Goal: Answer question/provide support: Participate in discussion

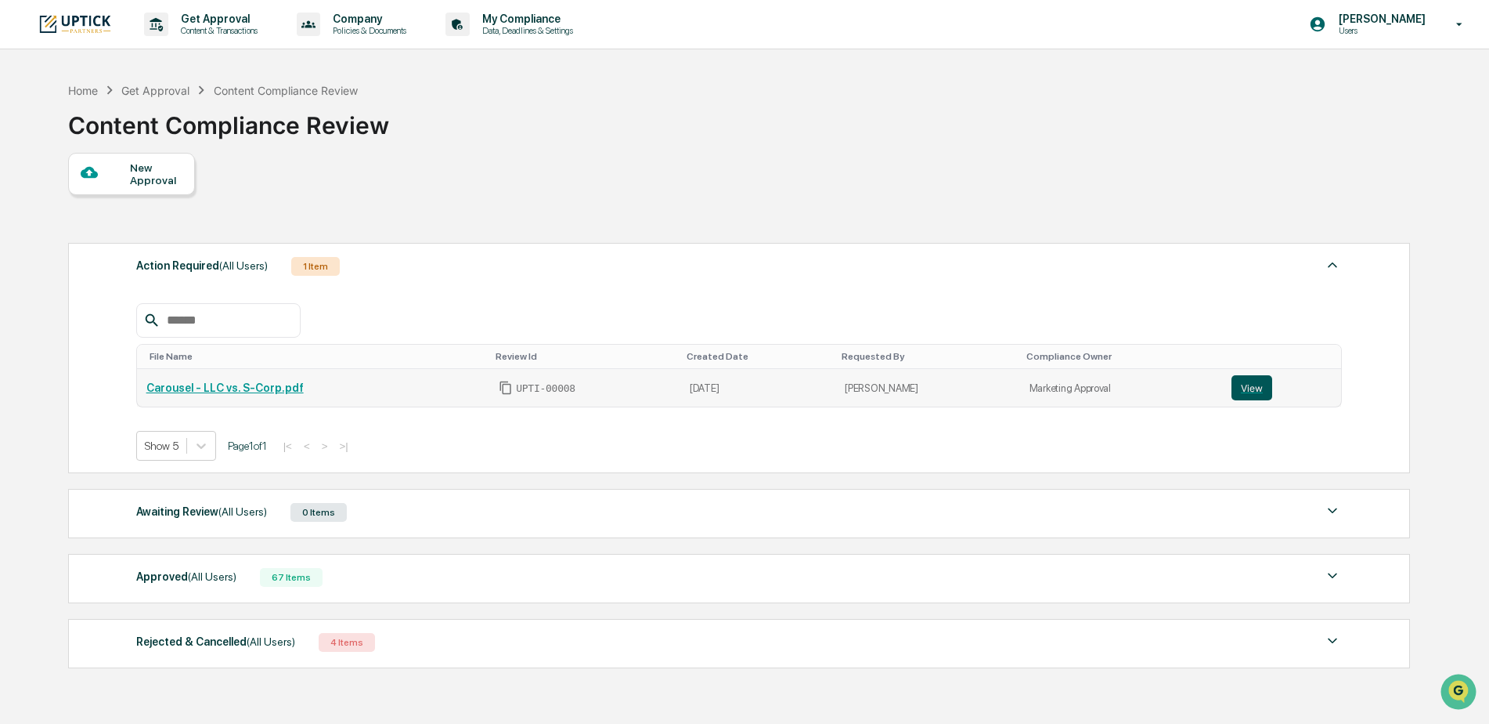
click at [1233, 387] on button "View" at bounding box center [1252, 387] width 41 height 25
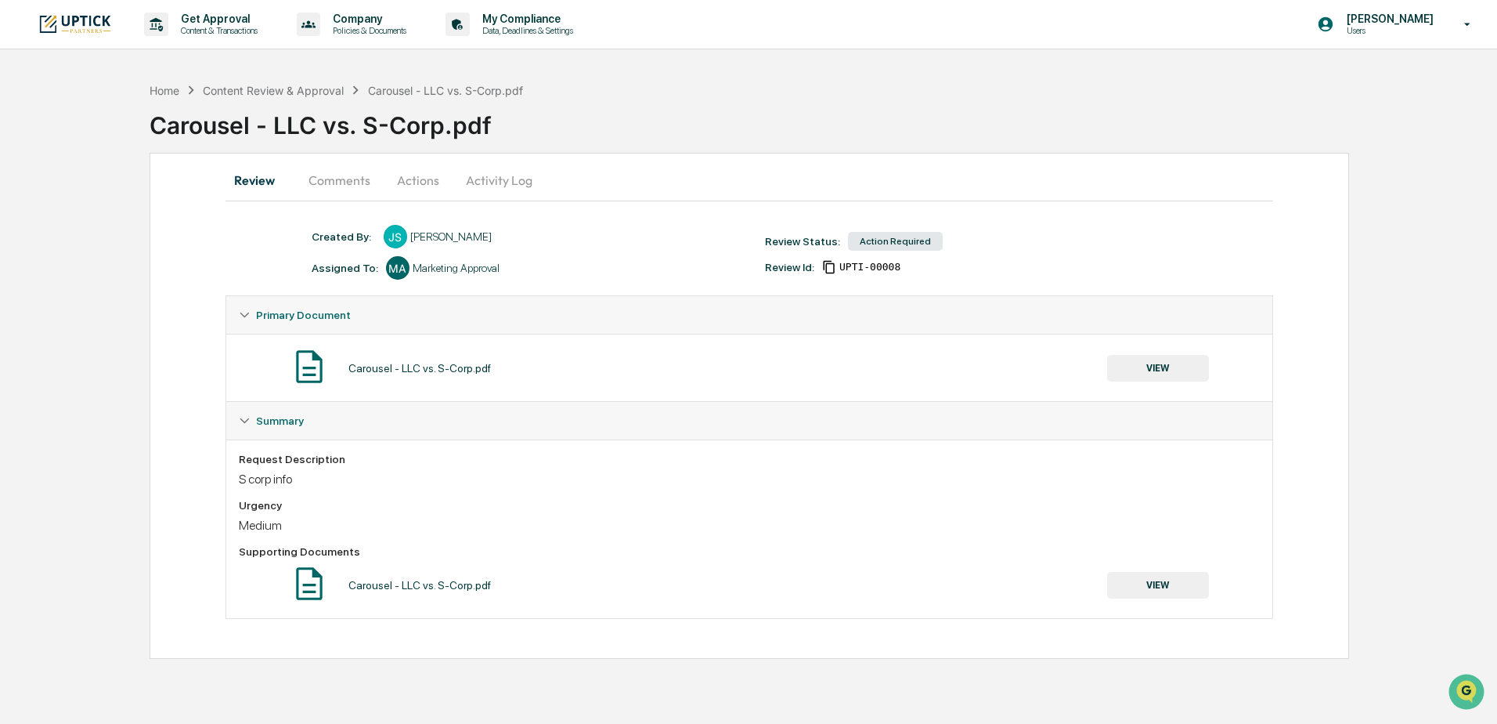
click at [348, 179] on button "Comments" at bounding box center [339, 180] width 87 height 38
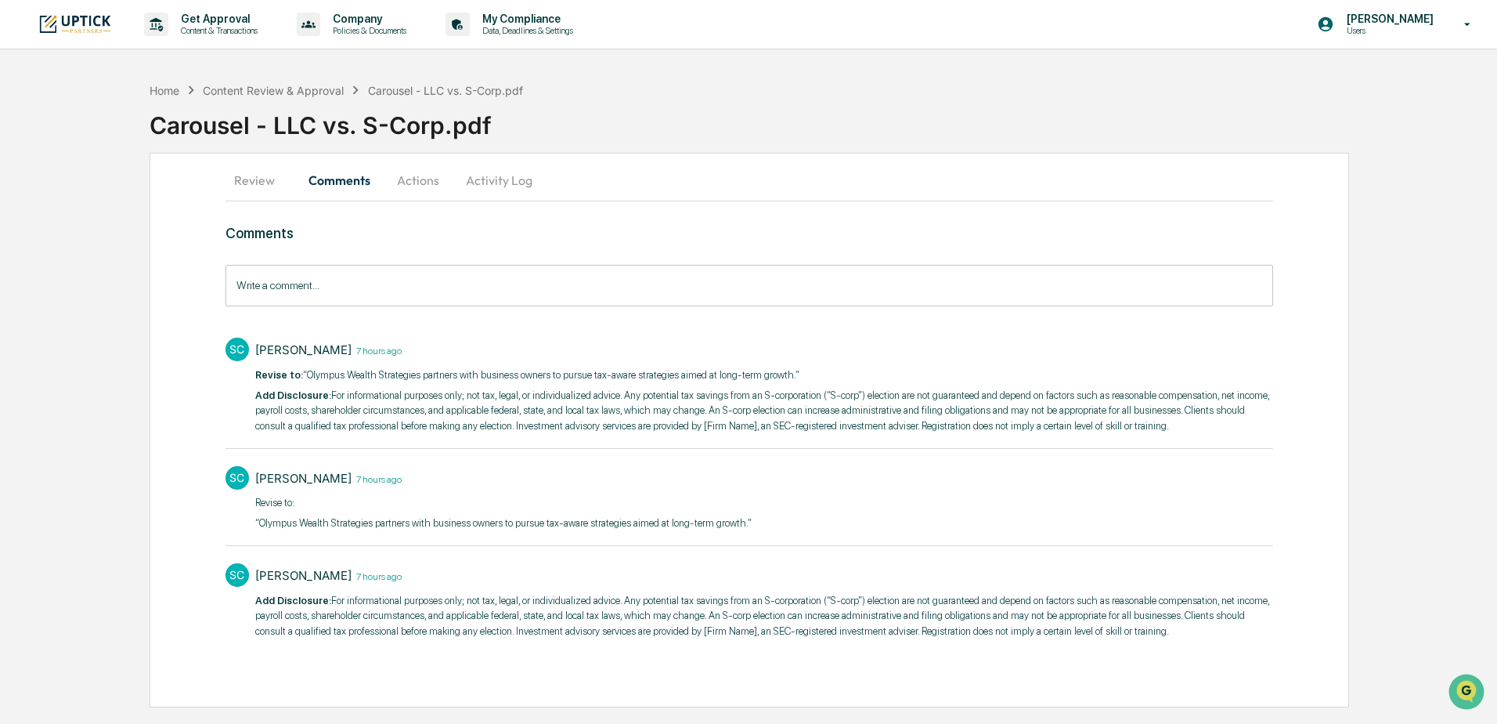
click at [1042, 620] on p "Add ​Disclosure: For informational purposes only; not tax, legal, or individual…" at bounding box center [764, 616] width 1018 height 46
drag, startPoint x: 1122, startPoint y: 429, endPoint x: 329, endPoint y: 393, distance: 794.0
click at [329, 393] on p "Add ​Disclosure: For informational purposes only; not tax, legal, or individual…" at bounding box center [764, 411] width 1018 height 46
copy p "For informational purposes only; not tax, legal, or individualized advice. Any …"
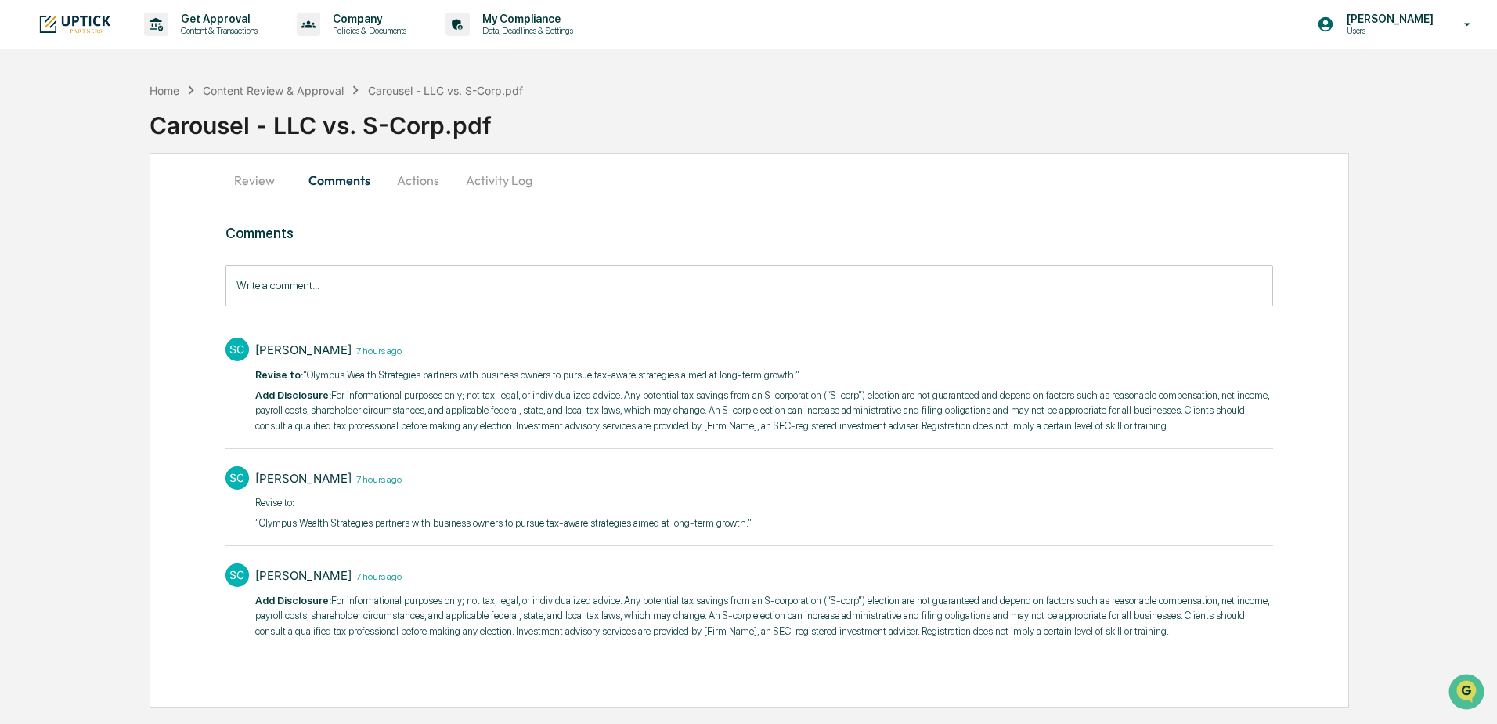
click at [692, 287] on input "Write a comment..." at bounding box center [750, 286] width 1048 height 42
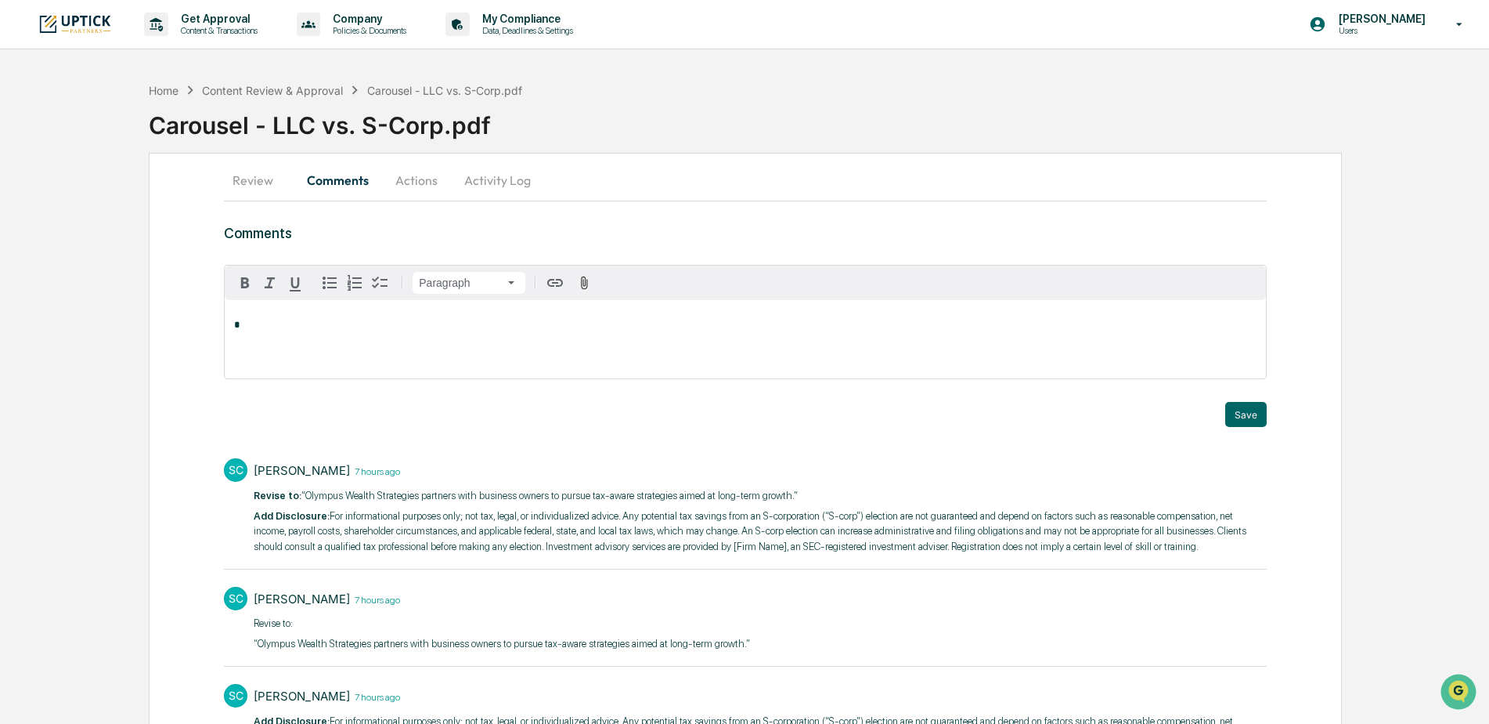
click at [678, 332] on div "*" at bounding box center [745, 339] width 1041 height 78
click at [323, 352] on div "[PERSON_NAME]" at bounding box center [285, 350] width 103 height 20
click at [1259, 405] on button "Save" at bounding box center [1246, 414] width 42 height 25
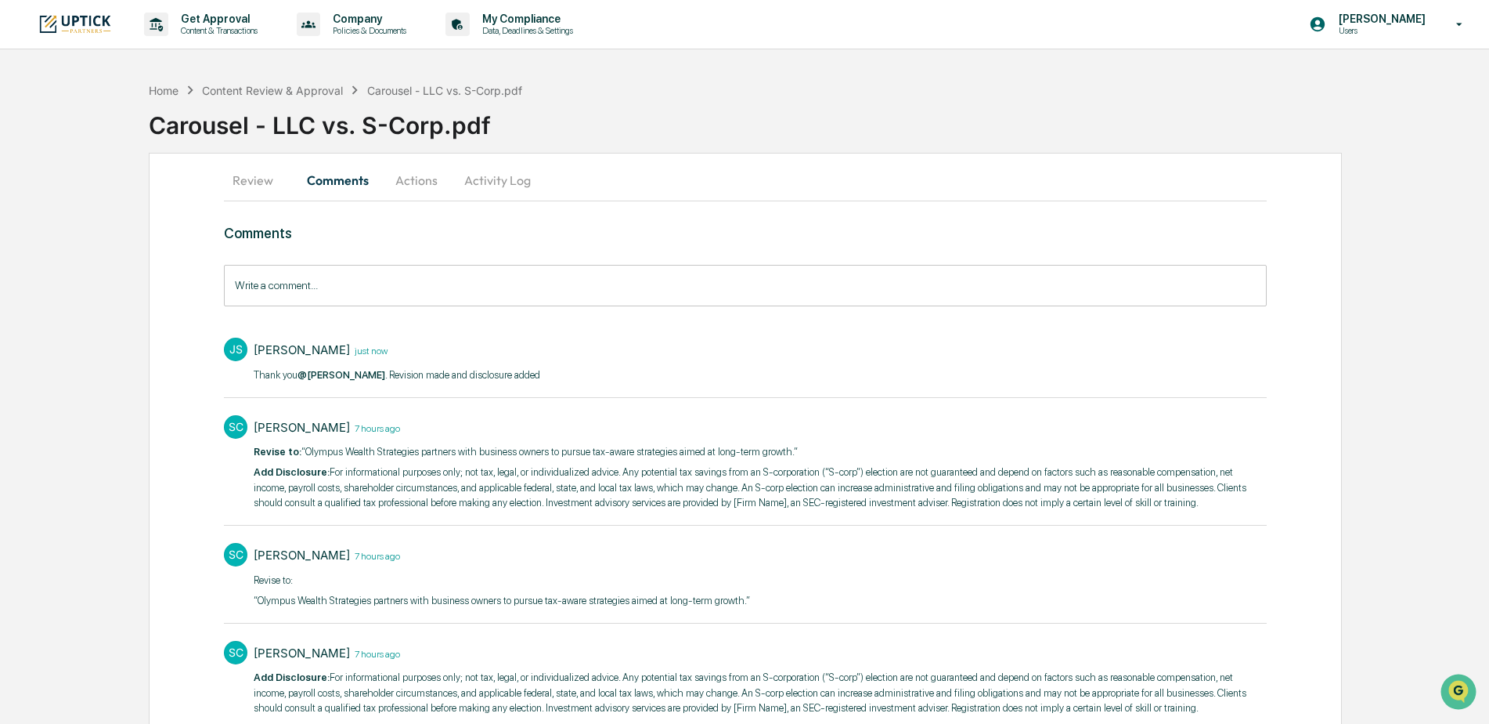
click at [413, 179] on button "Actions" at bounding box center [416, 180] width 70 height 38
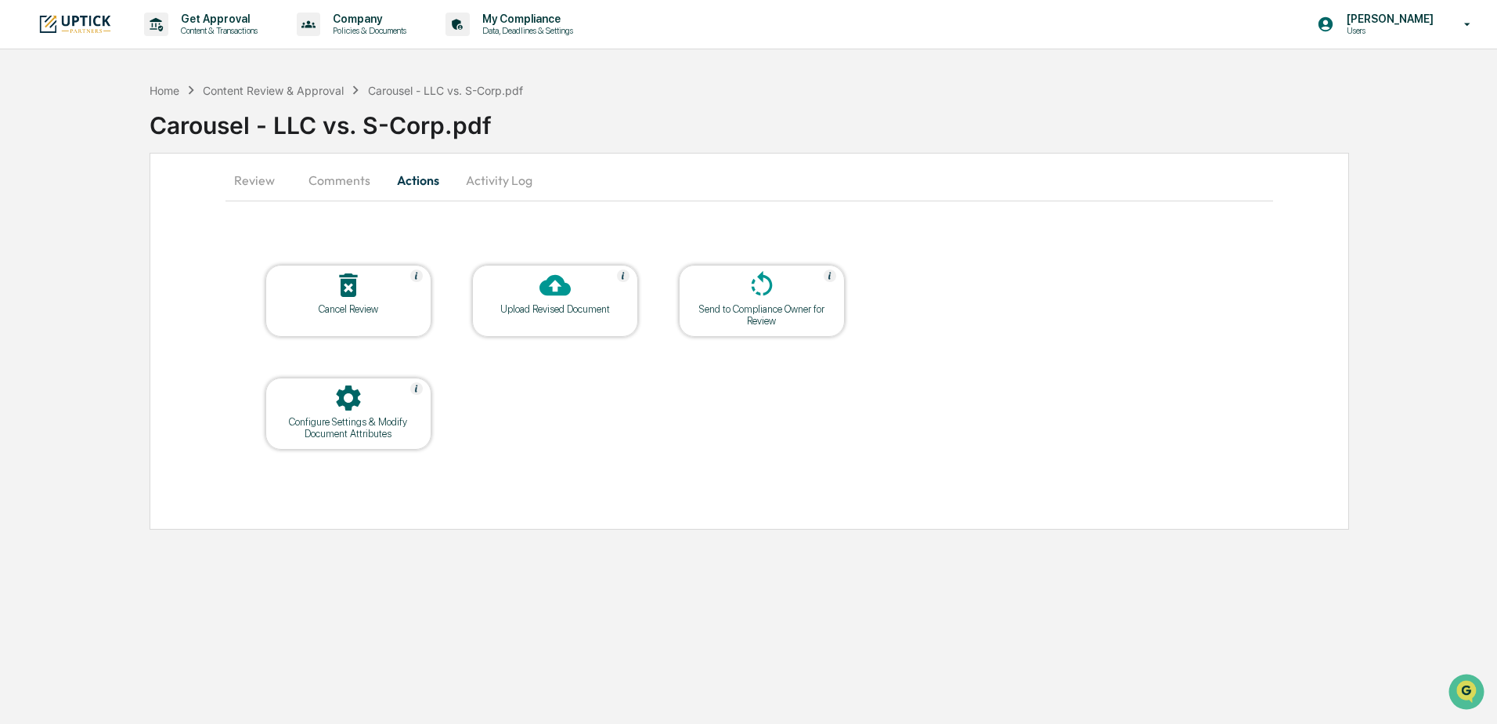
click at [525, 300] on div at bounding box center [555, 286] width 157 height 34
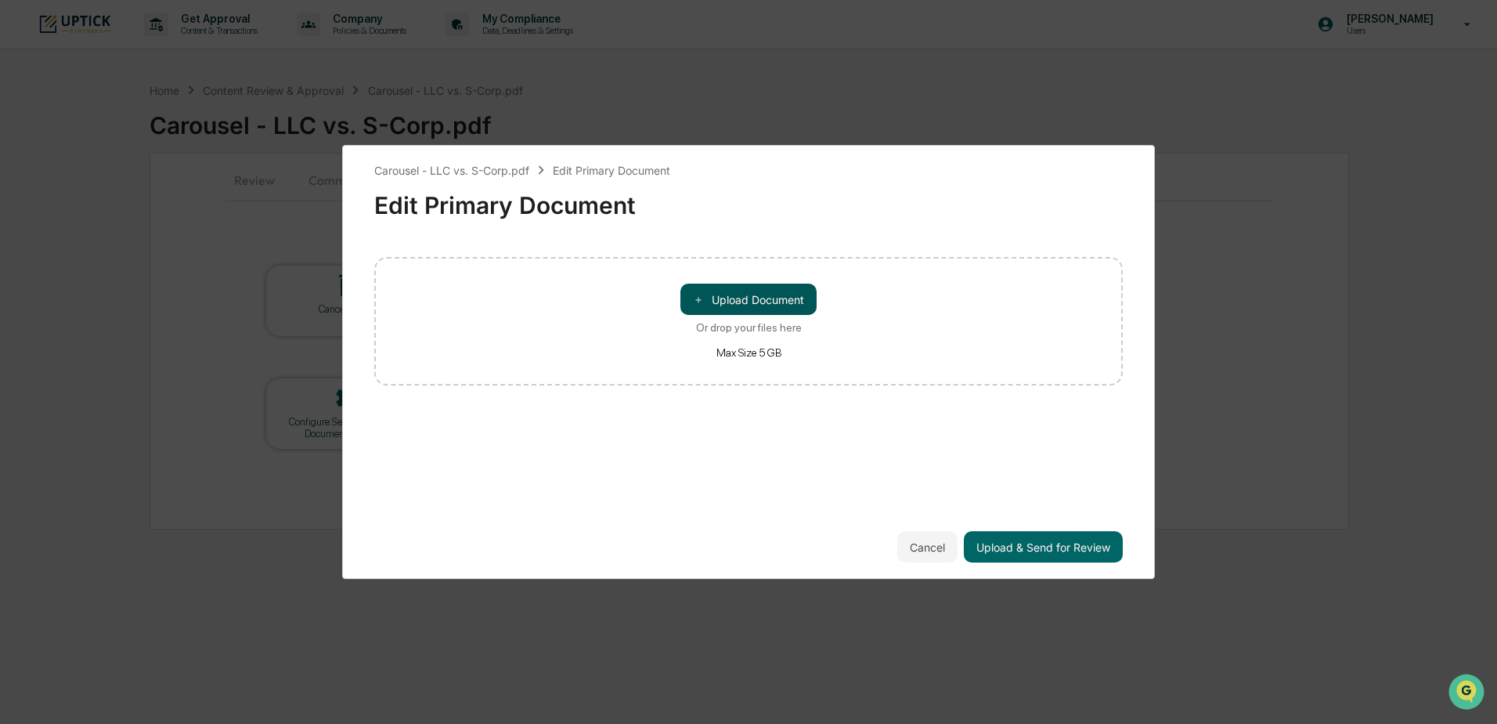
click at [738, 298] on button "＋ Upload Document" at bounding box center [748, 298] width 136 height 31
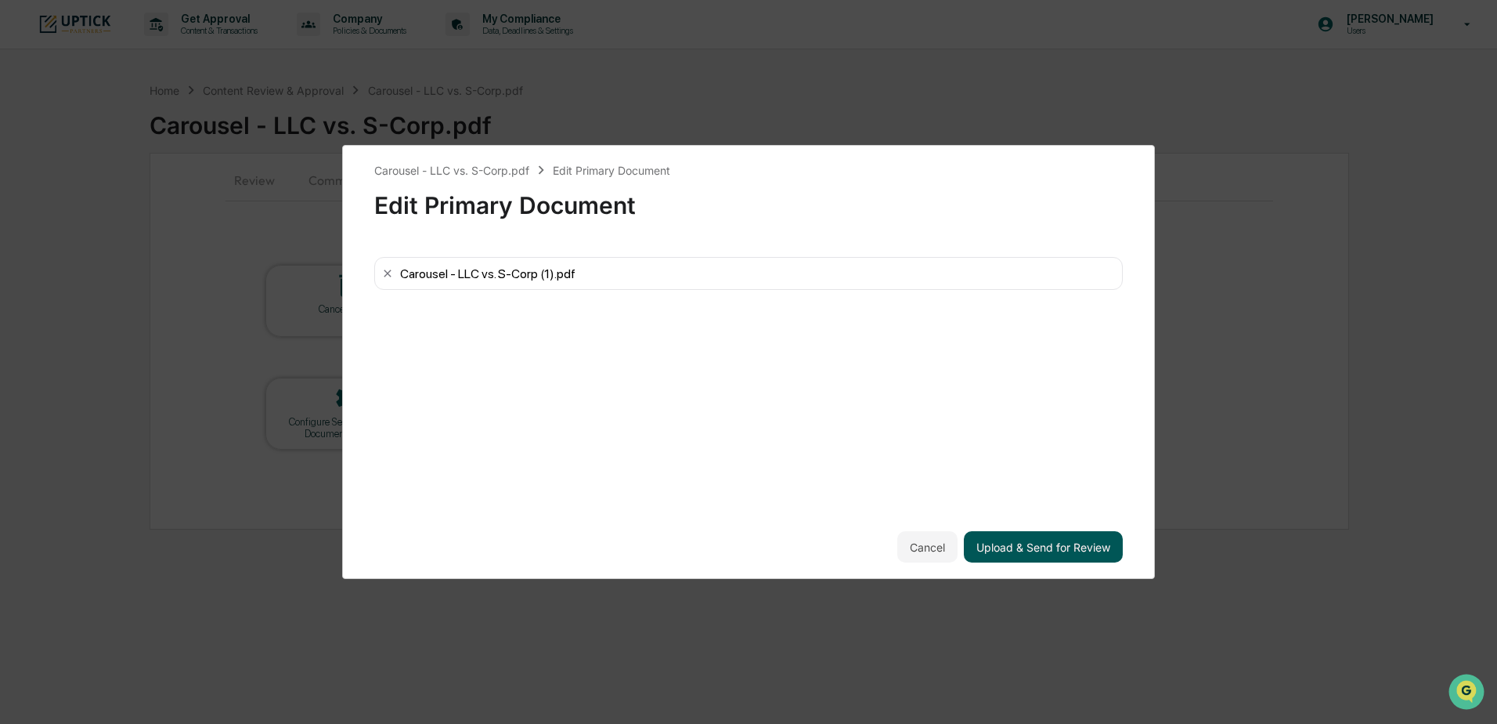
click at [1027, 543] on button "Upload & Send for Review" at bounding box center [1043, 546] width 159 height 31
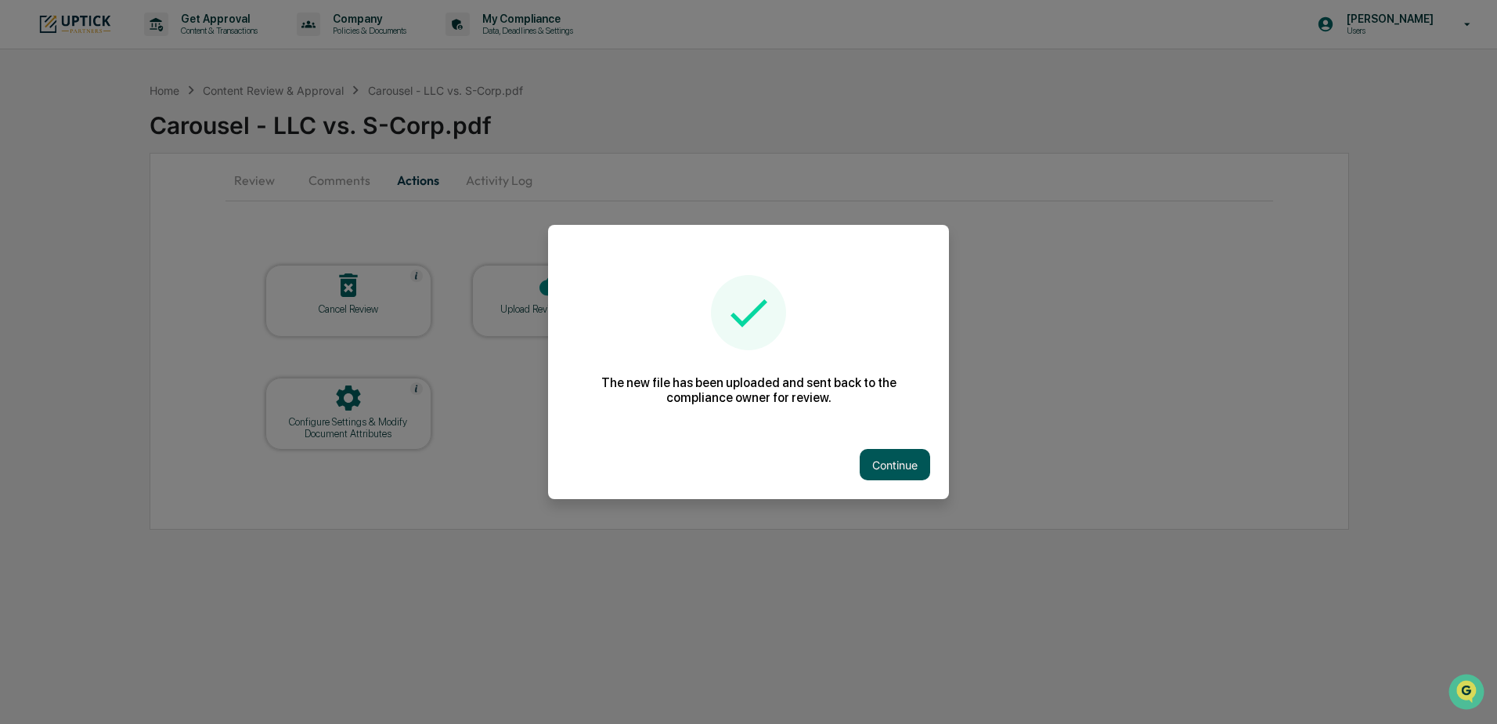
click at [909, 474] on button "Continue" at bounding box center [895, 464] width 70 height 31
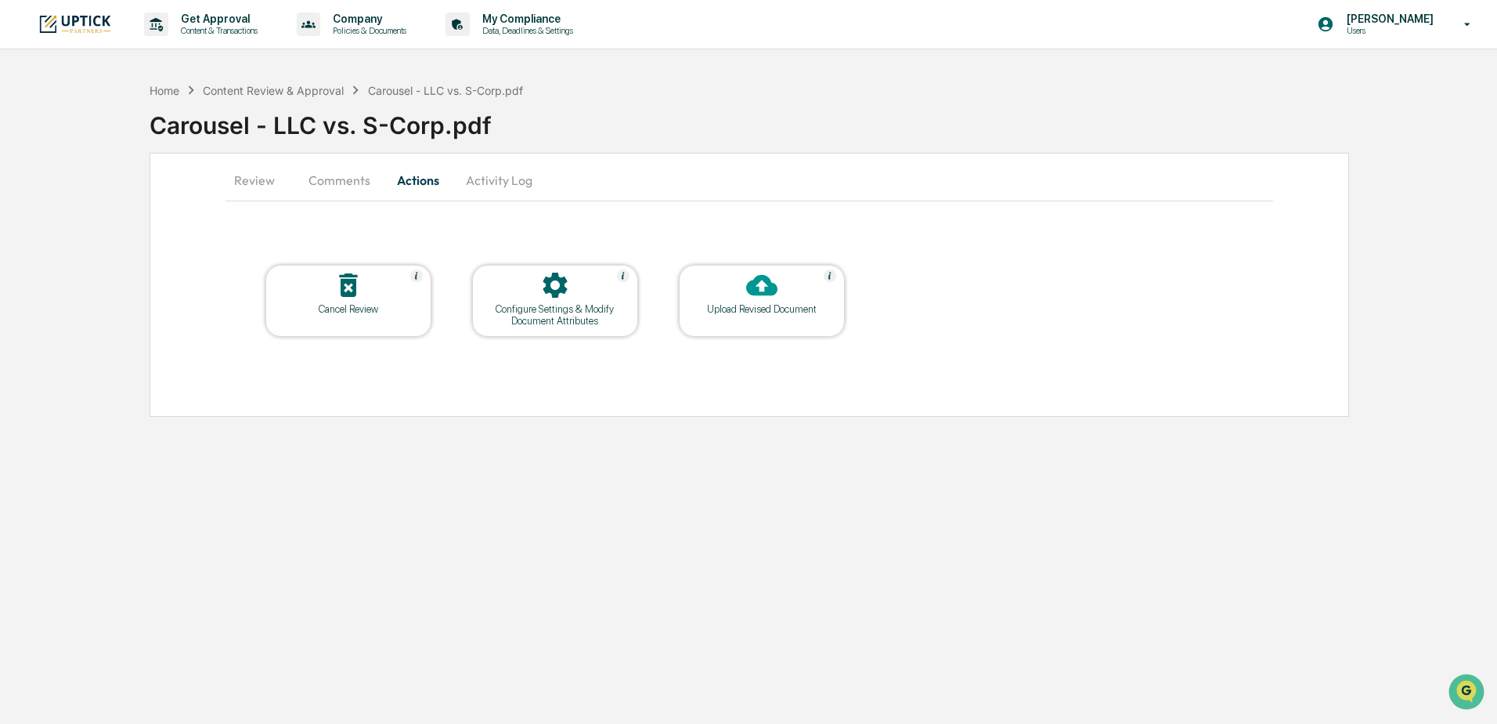
click at [355, 187] on button "Comments" at bounding box center [339, 180] width 87 height 38
